Goal: Check status: Check status

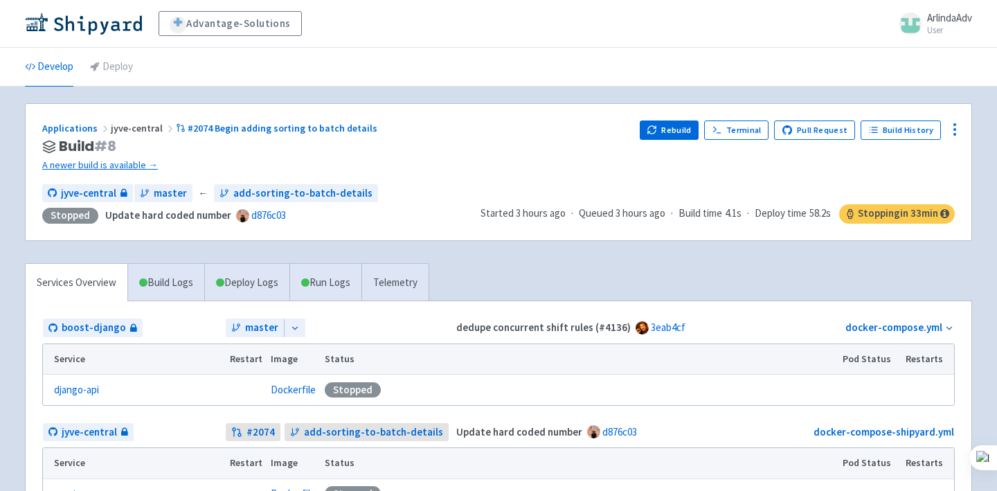
click at [645, 136] on div "Applications jyve-central #2074 Begin adding sorting to batch details Build # 8…" at bounding box center [498, 147] width 913 height 53
click at [668, 126] on button "Rebuild" at bounding box center [670, 130] width 60 height 19
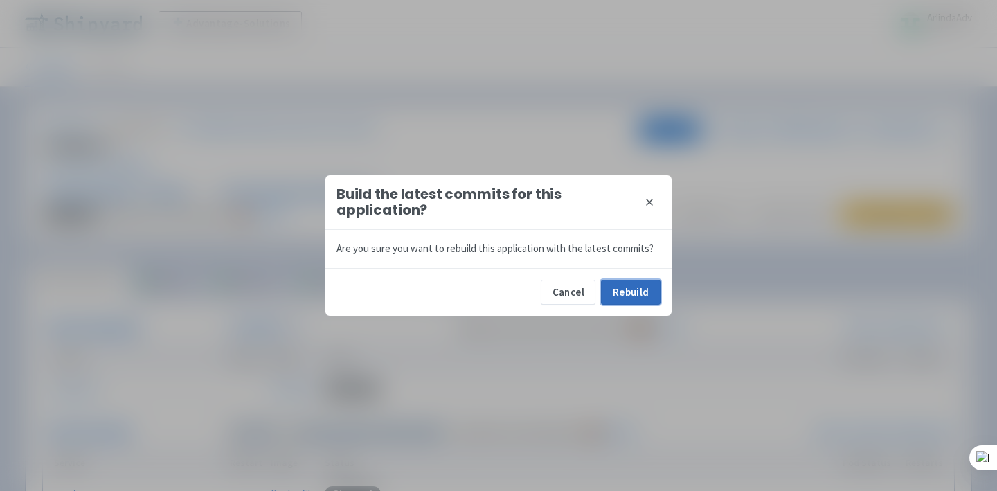
click at [623, 299] on button "Rebuild" at bounding box center [631, 292] width 60 height 25
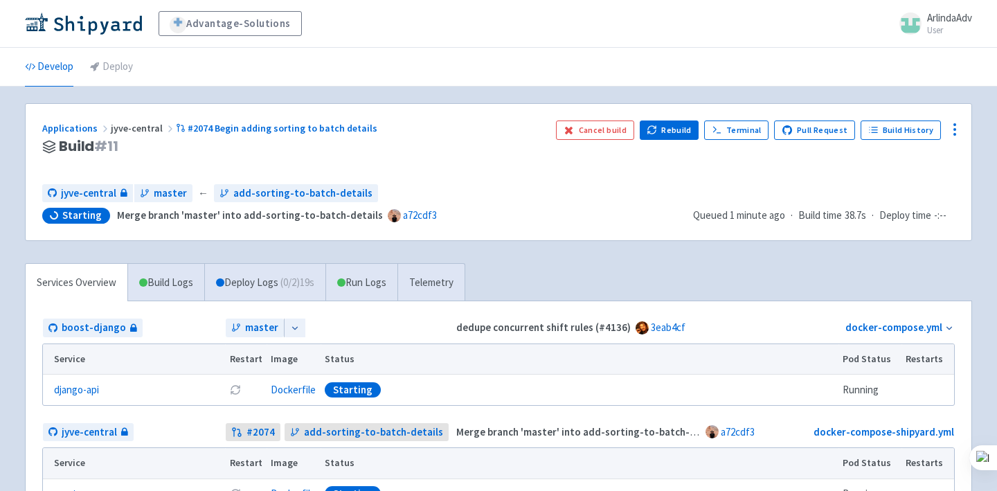
click at [673, 219] on span "Starting Merge branch 'master' into add-sorting-to-batch-details a72cdf3" at bounding box center [362, 216] width 640 height 16
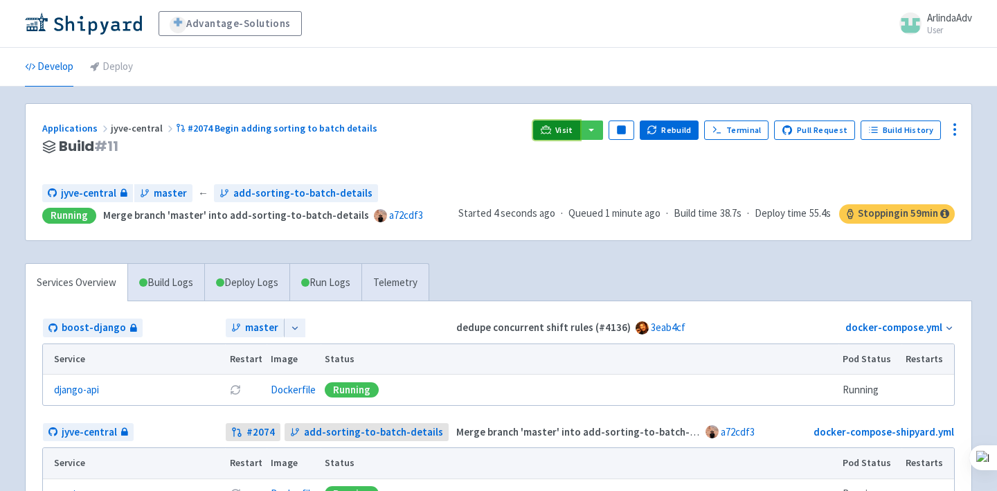
click at [565, 131] on span "Visit" at bounding box center [565, 130] width 18 height 11
click at [560, 133] on link "Visit" at bounding box center [556, 130] width 47 height 19
